Goal: Transaction & Acquisition: Download file/media

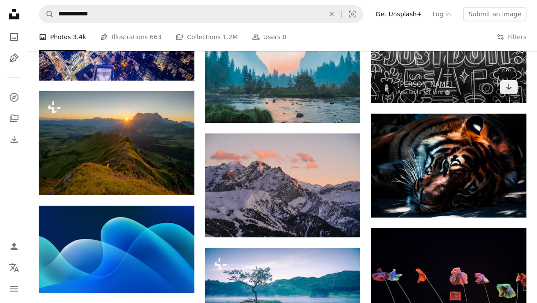
scroll to position [5147, 0]
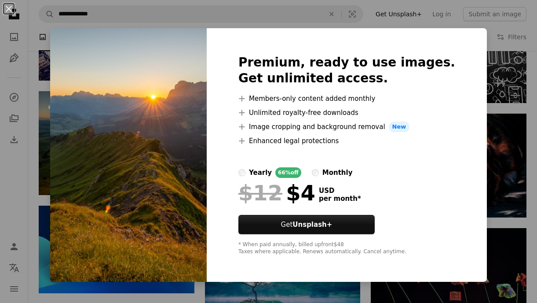
click at [475, 73] on div "An X shape Premium, ready to use images. Get unlimited access. A plus sign Memb…" at bounding box center [268, 151] width 537 height 303
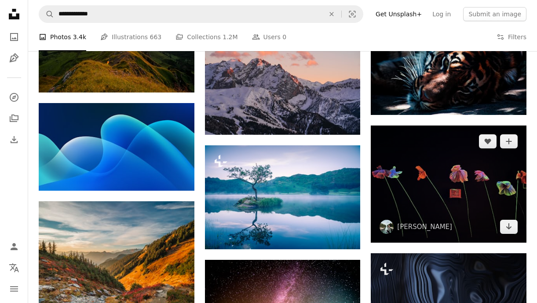
scroll to position [5292, 0]
